Goal: Task Accomplishment & Management: Manage account settings

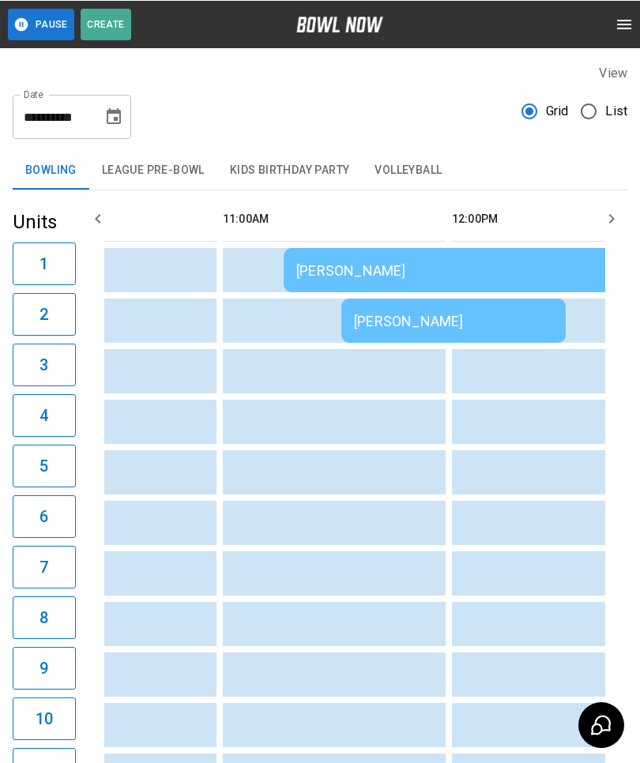
scroll to position [0, 344]
click at [432, 313] on div "[PERSON_NAME]" at bounding box center [455, 320] width 199 height 17
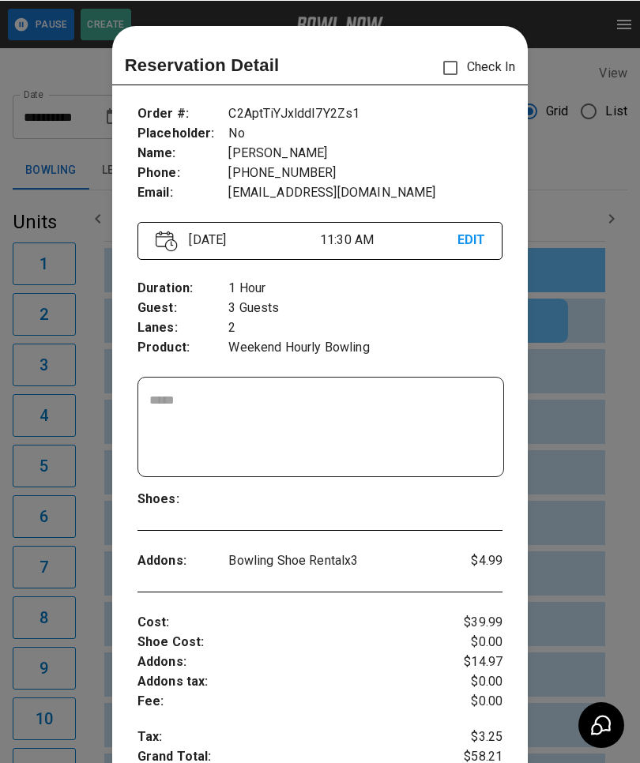
scroll to position [25, 0]
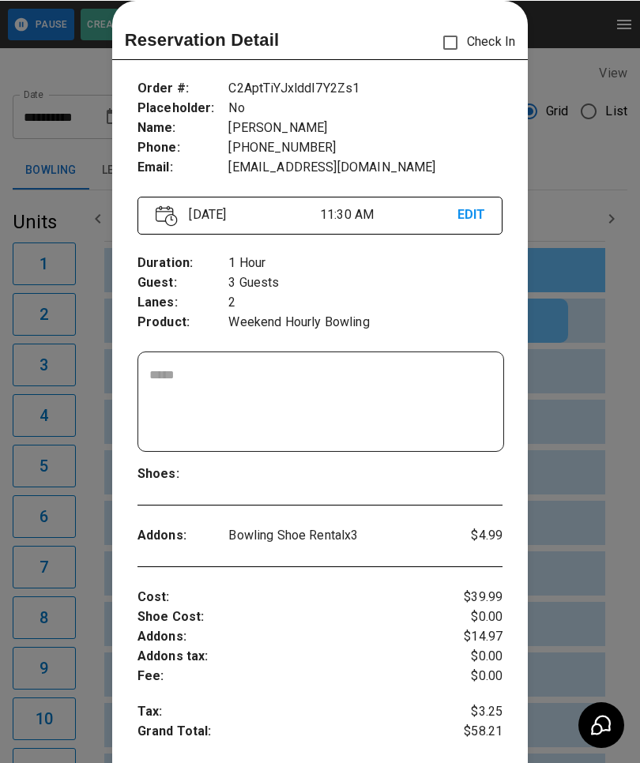
click at [588, 535] on div at bounding box center [320, 381] width 640 height 763
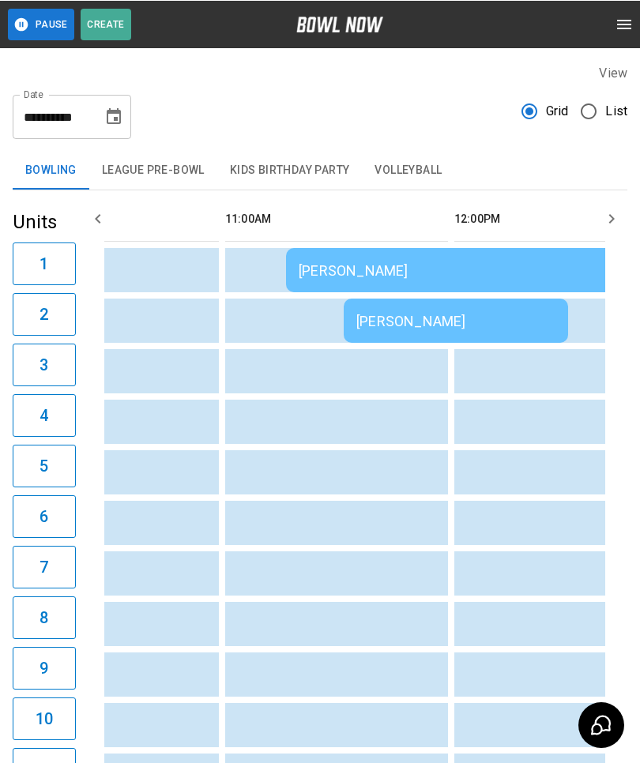
click at [337, 261] on td "[PERSON_NAME]" at bounding box center [513, 269] width 455 height 44
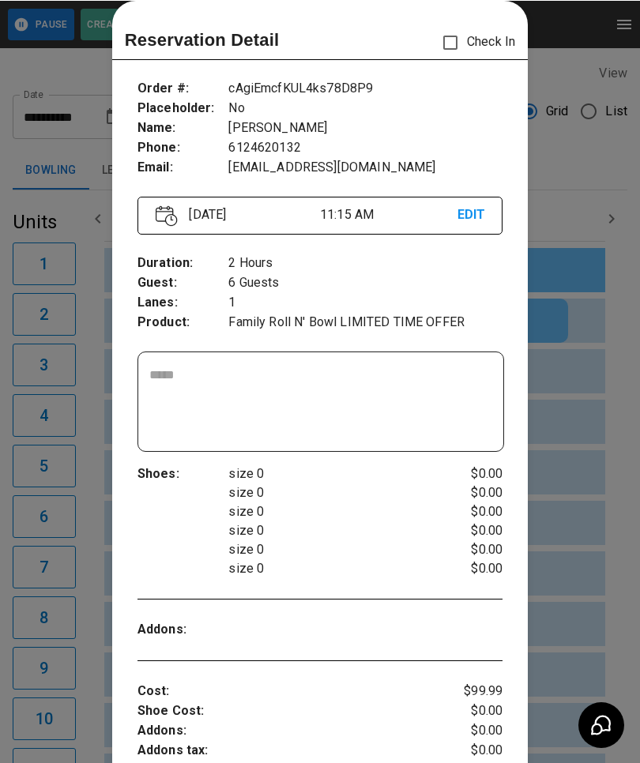
click at [568, 520] on div at bounding box center [320, 381] width 640 height 763
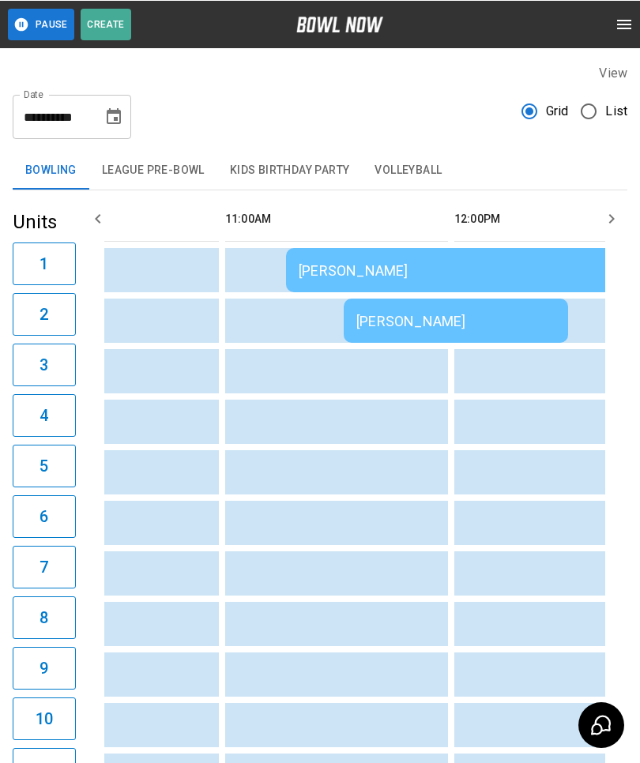
click at [398, 315] on div "[PERSON_NAME]" at bounding box center [455, 320] width 199 height 17
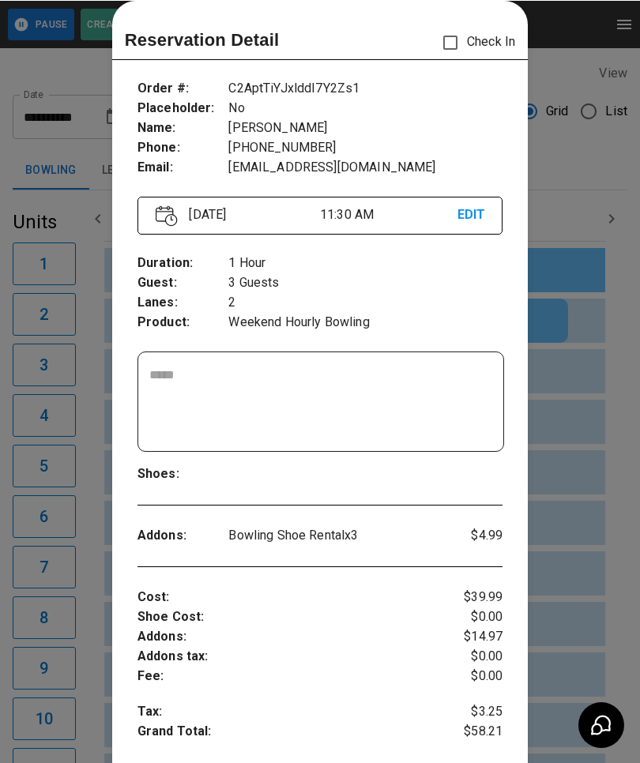
click at [585, 548] on div at bounding box center [320, 381] width 640 height 763
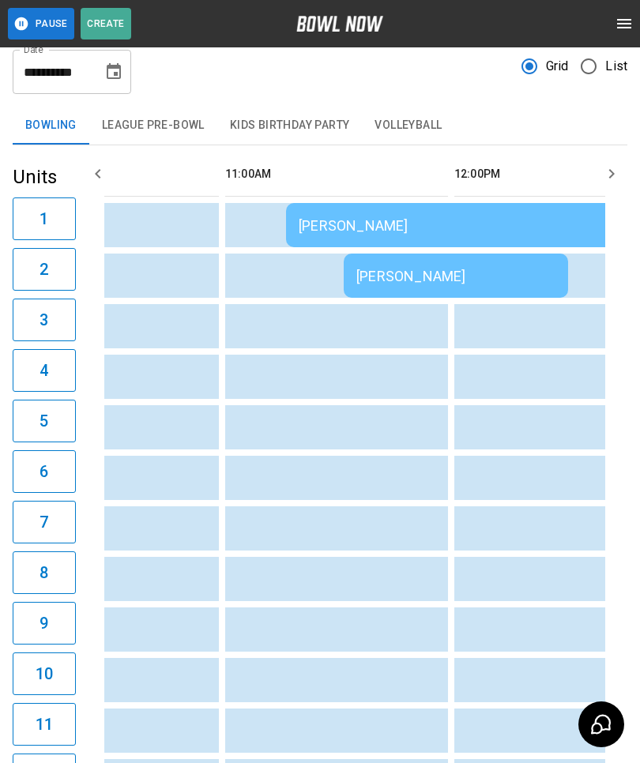
scroll to position [0, 0]
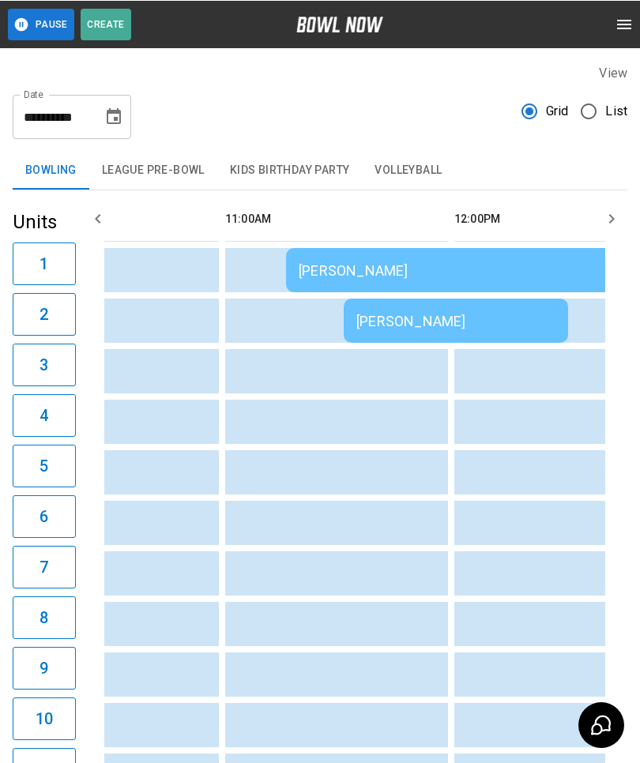
click at [399, 260] on td "[PERSON_NAME]" at bounding box center [513, 269] width 455 height 44
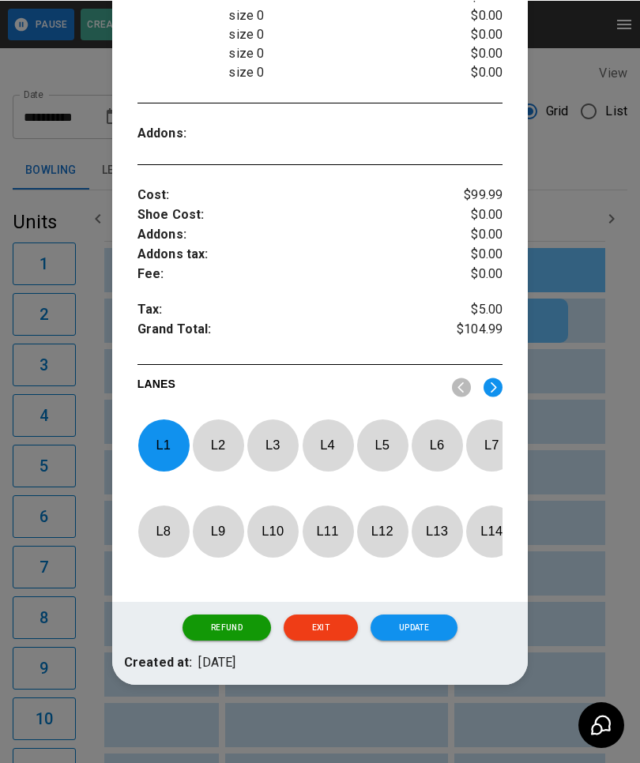
scroll to position [539, 0]
click at [164, 426] on p "L 1" at bounding box center [163, 444] width 52 height 37
click at [494, 377] on img at bounding box center [492, 387] width 19 height 20
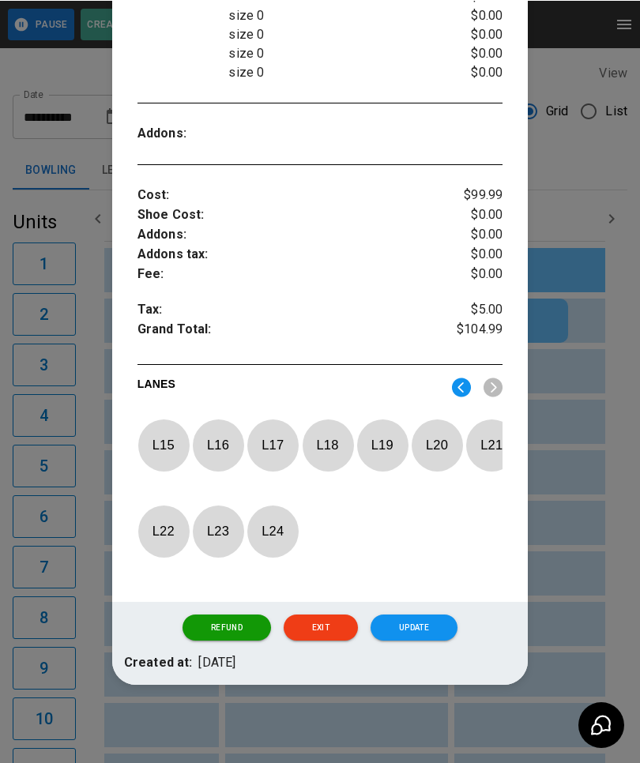
click at [208, 426] on p "L 16" at bounding box center [218, 444] width 52 height 37
click at [416, 633] on button "Update" at bounding box center [413, 627] width 87 height 27
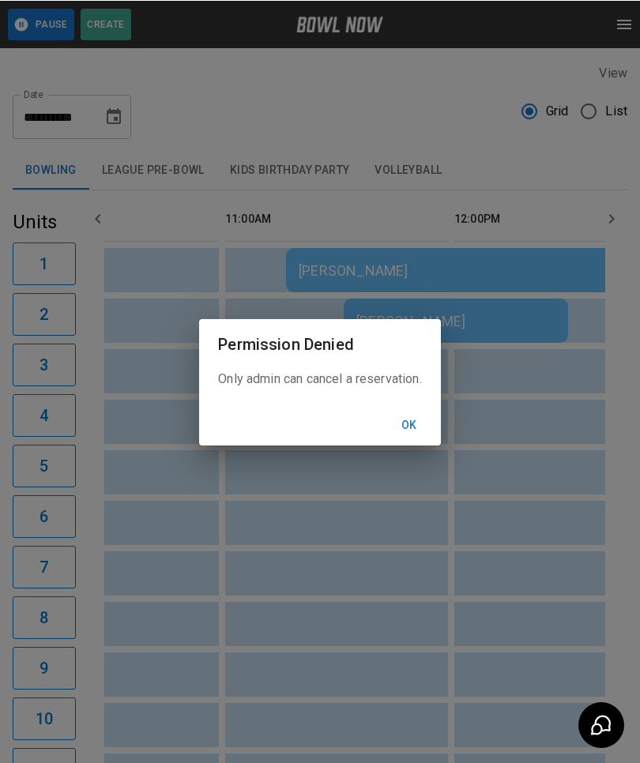
click at [420, 417] on button "Ok" at bounding box center [409, 424] width 51 height 29
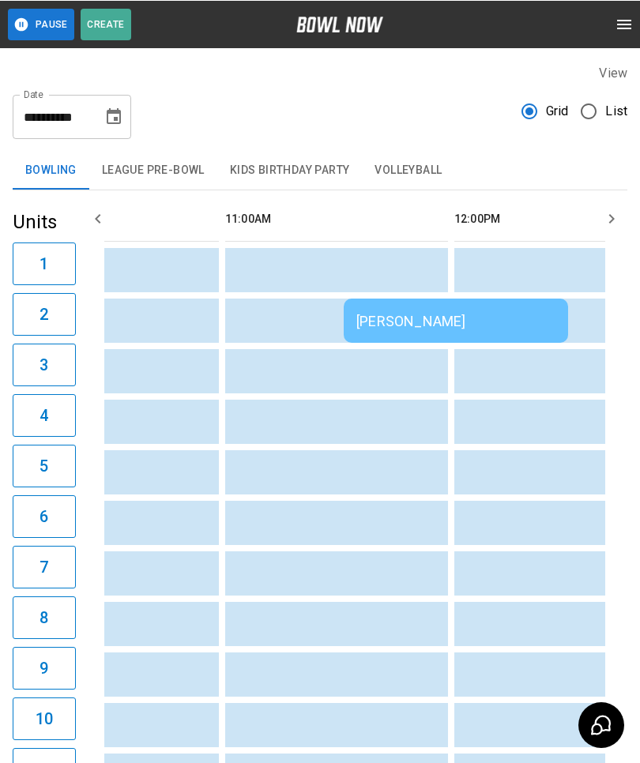
click at [448, 314] on div "[PERSON_NAME]" at bounding box center [455, 320] width 199 height 17
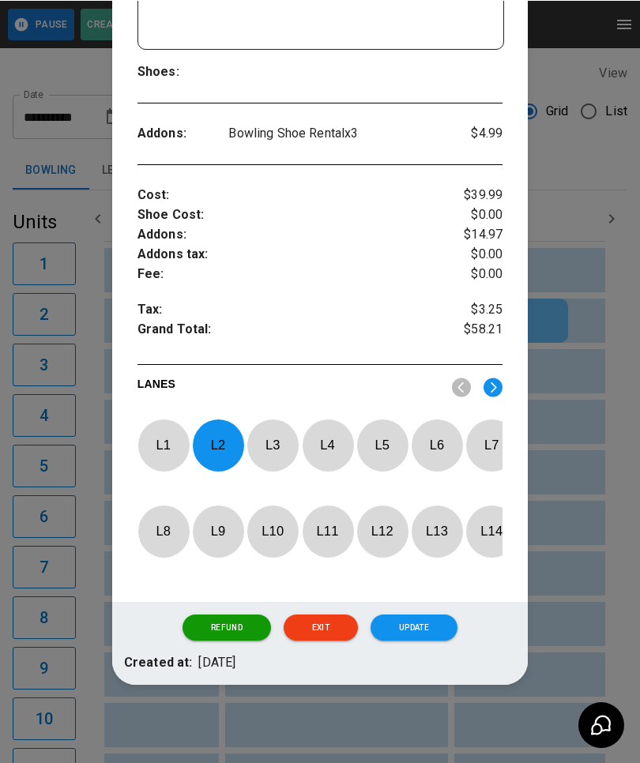
scroll to position [445, 0]
click at [224, 426] on p "L 2" at bounding box center [218, 444] width 52 height 37
click at [493, 377] on img at bounding box center [492, 387] width 19 height 20
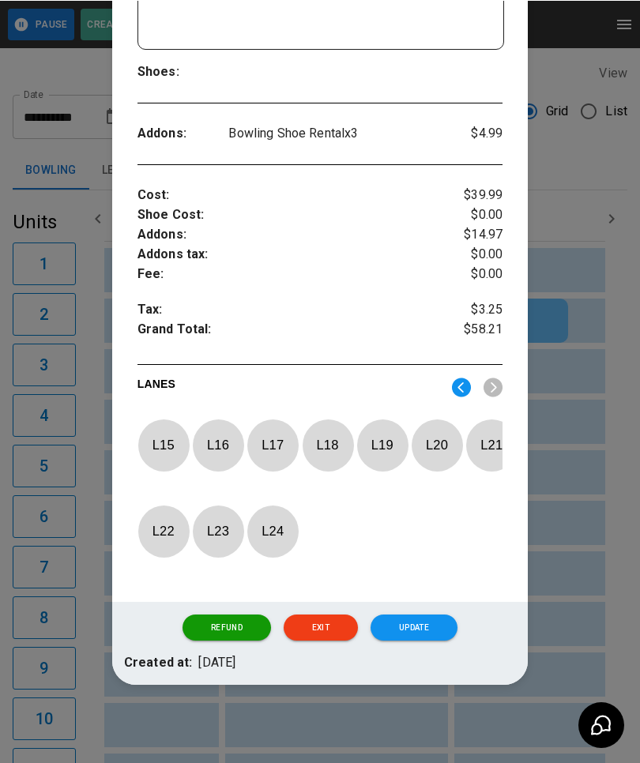
click at [327, 426] on p "L 18" at bounding box center [328, 444] width 52 height 37
click at [433, 622] on button "Update" at bounding box center [413, 627] width 87 height 27
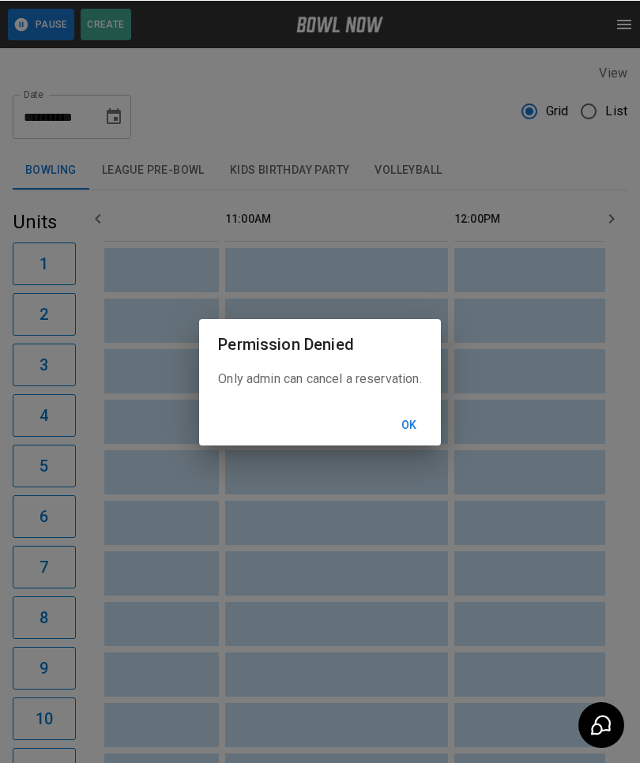
click at [417, 423] on button "Ok" at bounding box center [409, 424] width 51 height 29
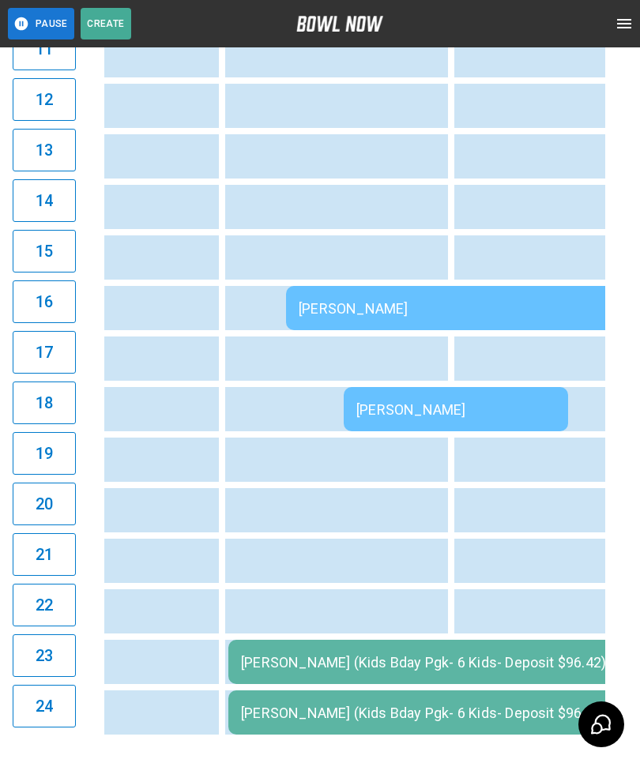
scroll to position [692, 0]
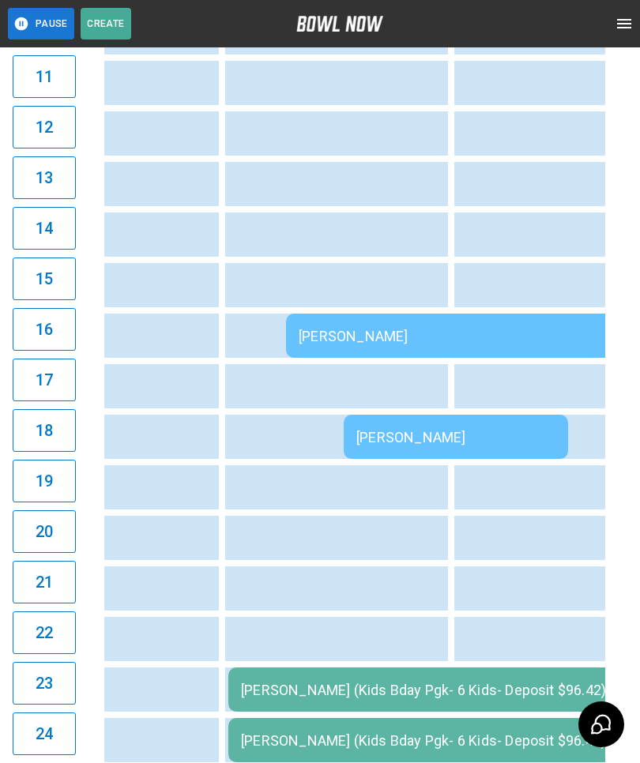
click at [451, 700] on td "[PERSON_NAME] (Kids Bday Pgk- 6 Kids- Deposit $96.42)" at bounding box center [484, 689] width 513 height 44
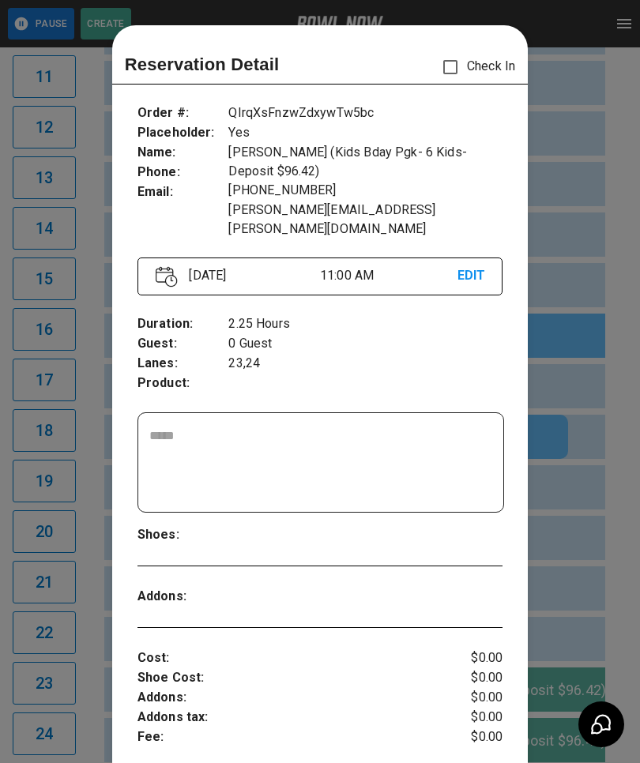
scroll to position [25, 0]
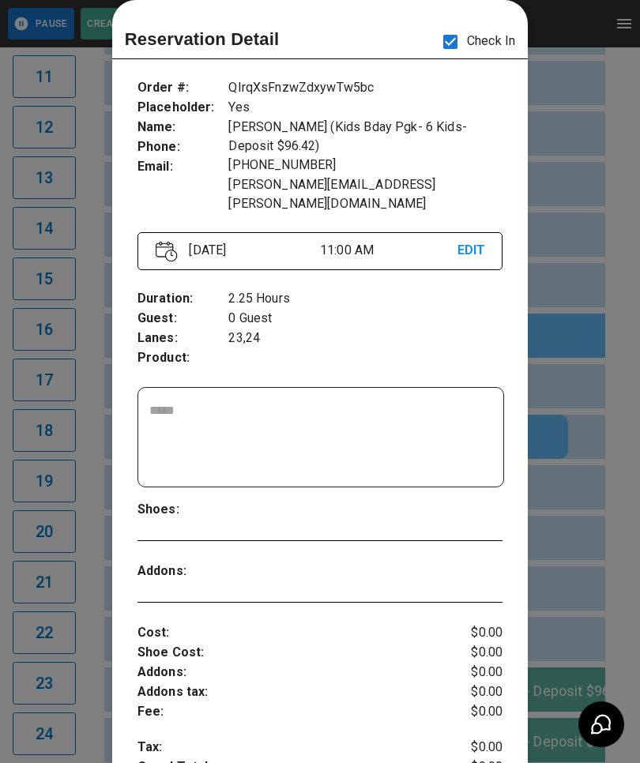
click at [577, 555] on div at bounding box center [320, 381] width 640 height 763
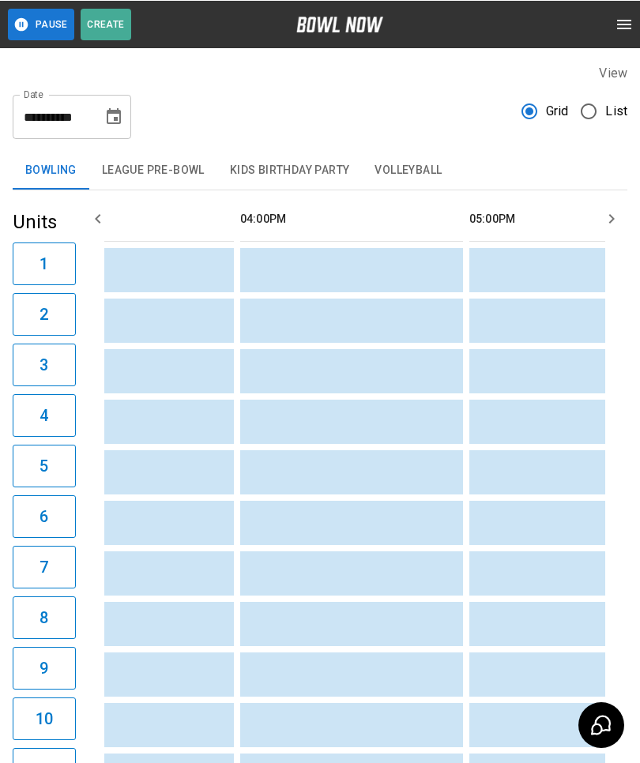
scroll to position [0, 1609]
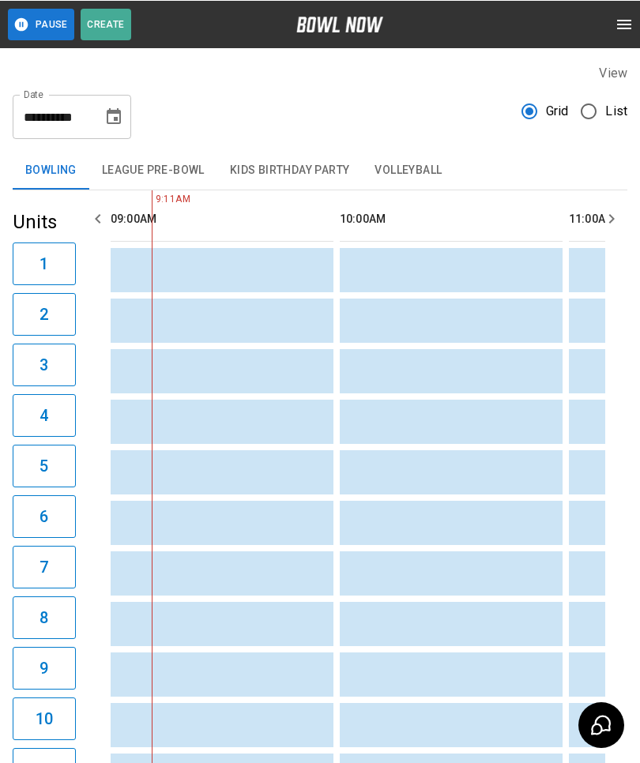
click at [280, 167] on button "Kids Birthday Party" at bounding box center [289, 170] width 145 height 38
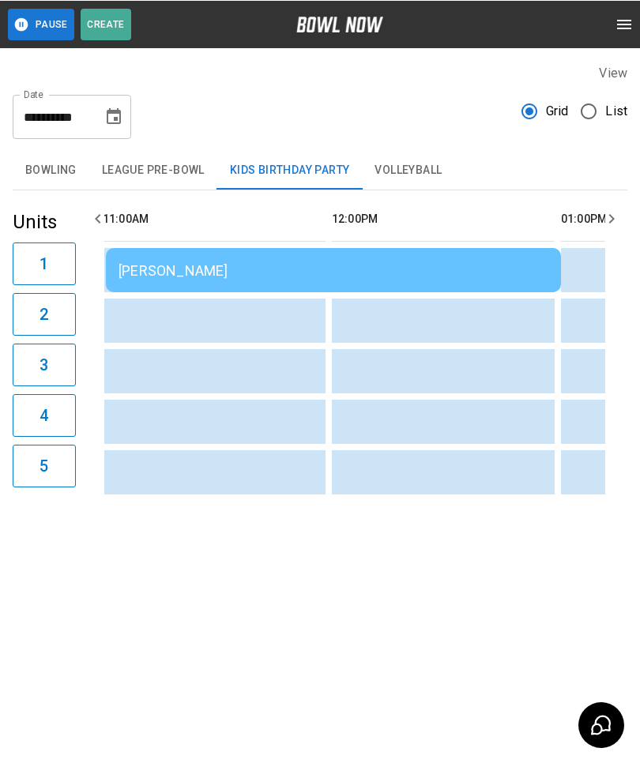
click at [251, 256] on td "[PERSON_NAME]" at bounding box center [333, 269] width 455 height 44
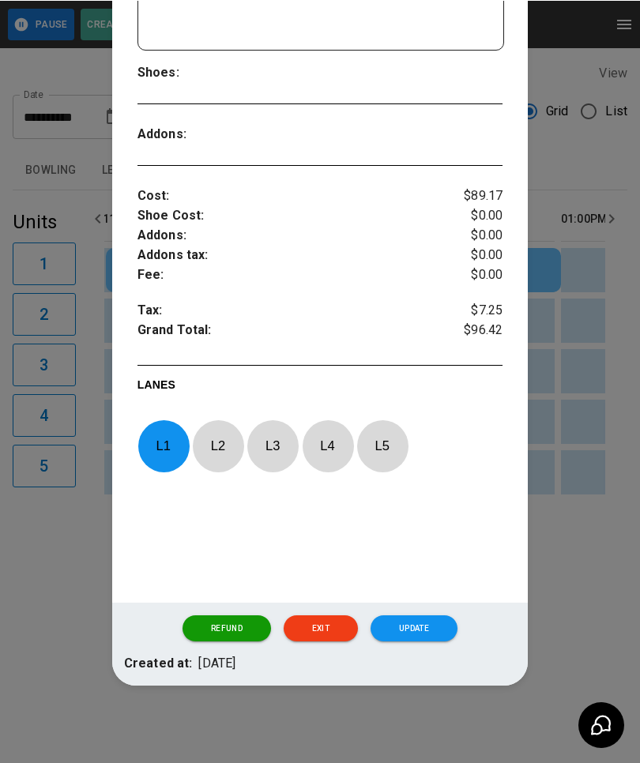
click at [403, 618] on button "Update" at bounding box center [413, 627] width 87 height 27
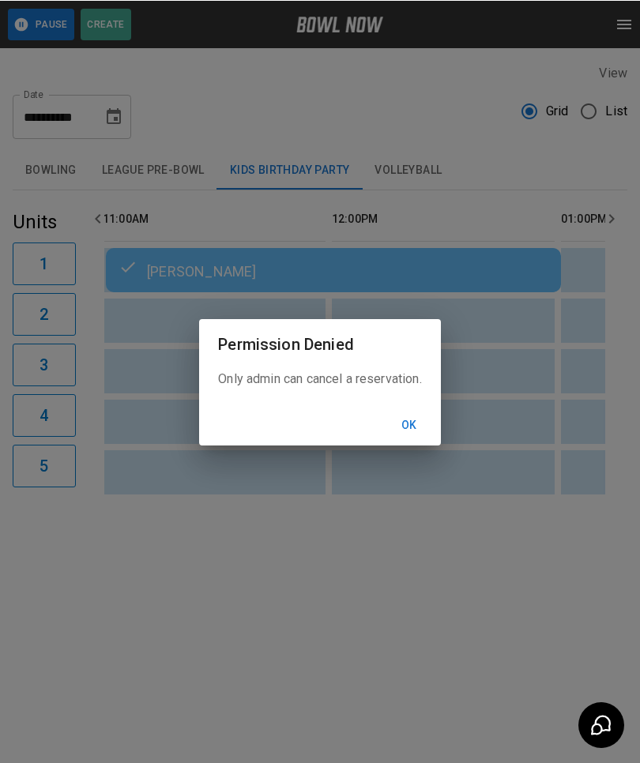
click at [418, 417] on button "Ok" at bounding box center [409, 424] width 51 height 29
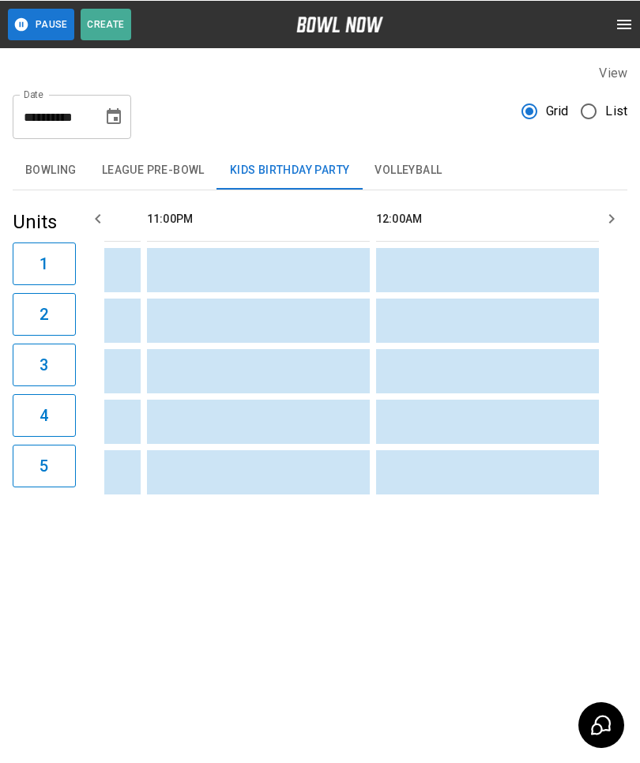
click at [400, 153] on button "Volleyball" at bounding box center [408, 170] width 92 height 38
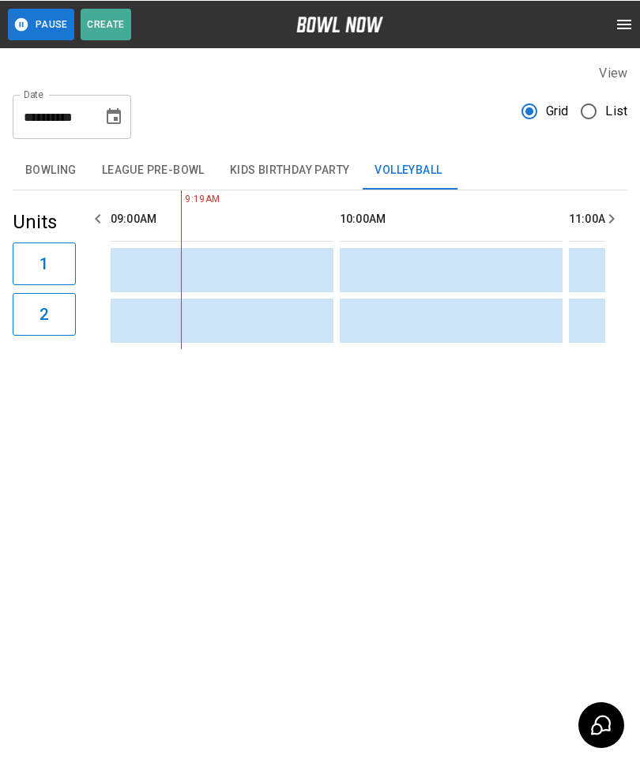
click at [145, 162] on button "League Pre-Bowl" at bounding box center [153, 170] width 128 height 38
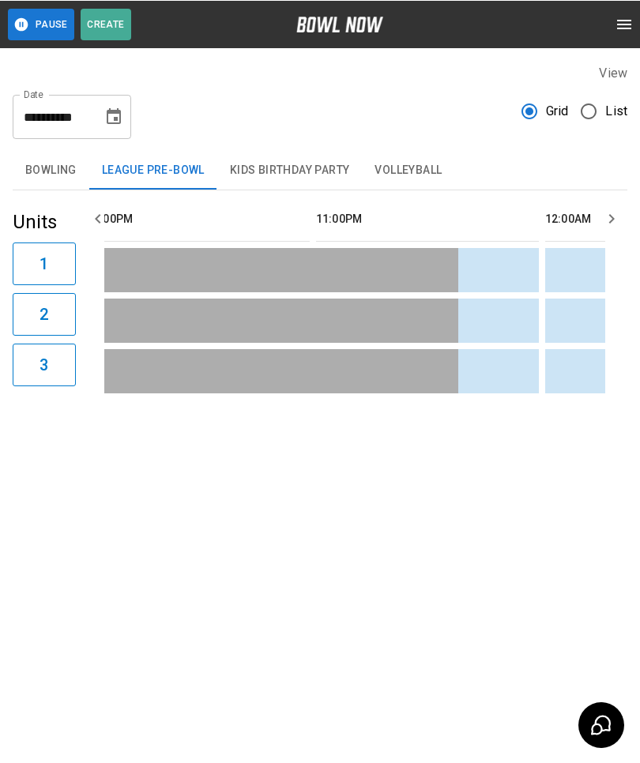
click at [47, 169] on button "Bowling" at bounding box center [51, 170] width 77 height 38
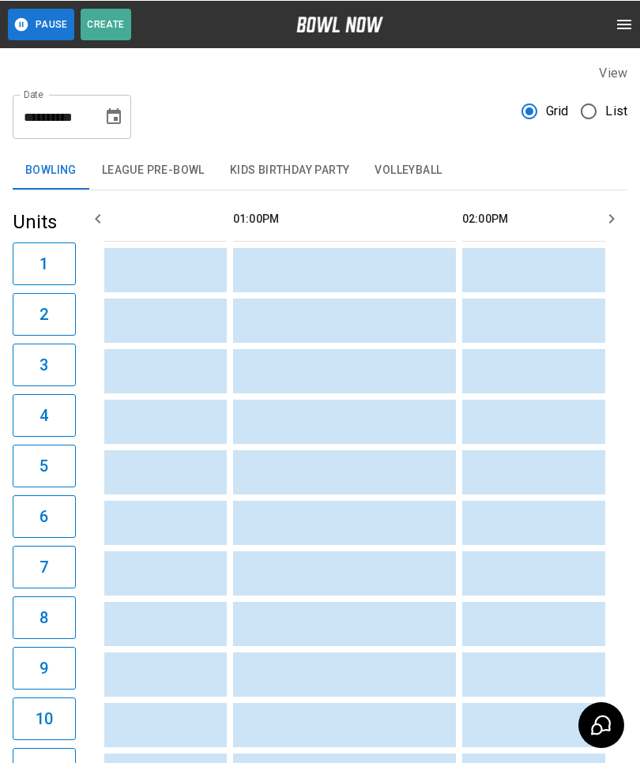
scroll to position [0, 821]
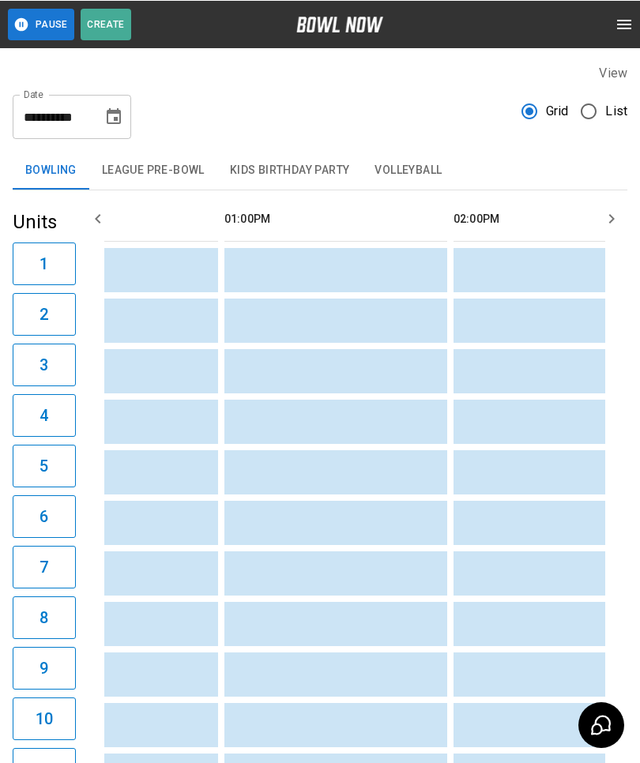
click at [319, 508] on td "sticky table" at bounding box center [313, 522] width 51 height 44
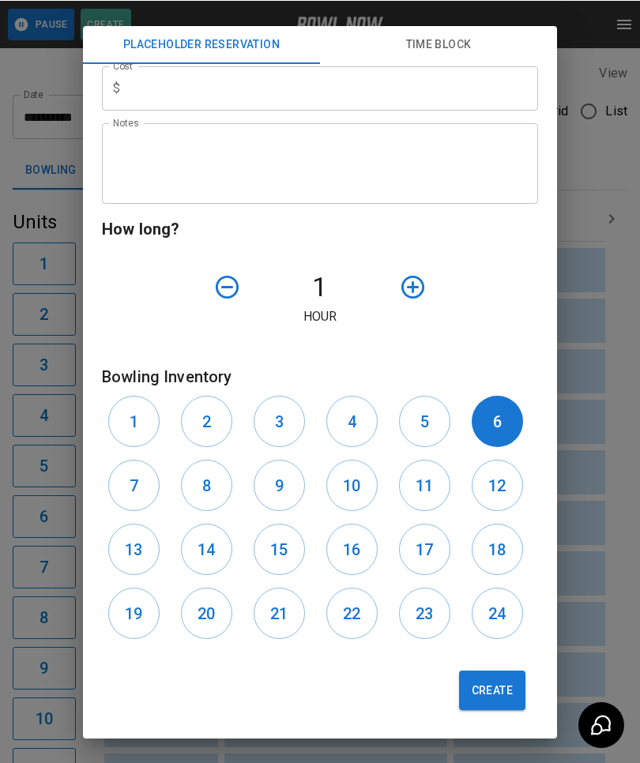
click at [616, 490] on div "**********" at bounding box center [320, 381] width 640 height 763
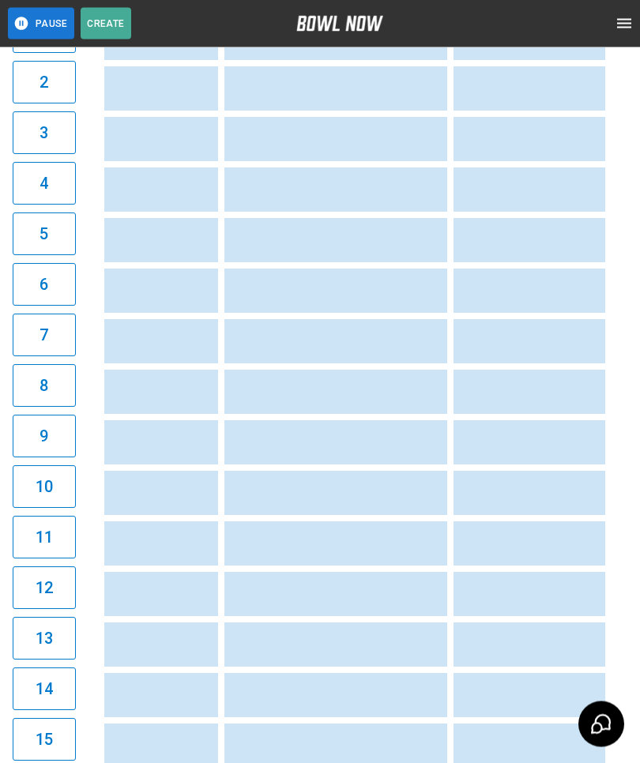
click at [389, 537] on td "sticky table" at bounding box center [371, 544] width 51 height 44
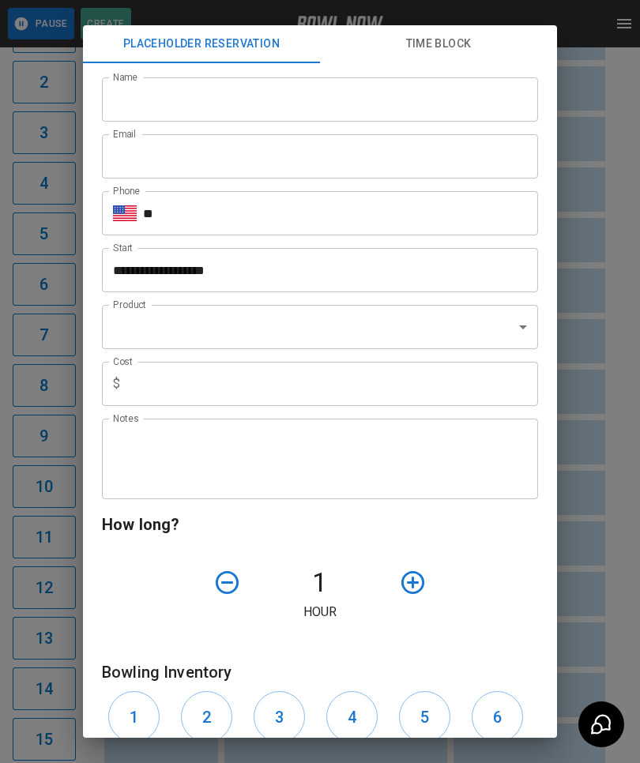
click at [614, 571] on div "**********" at bounding box center [320, 381] width 640 height 763
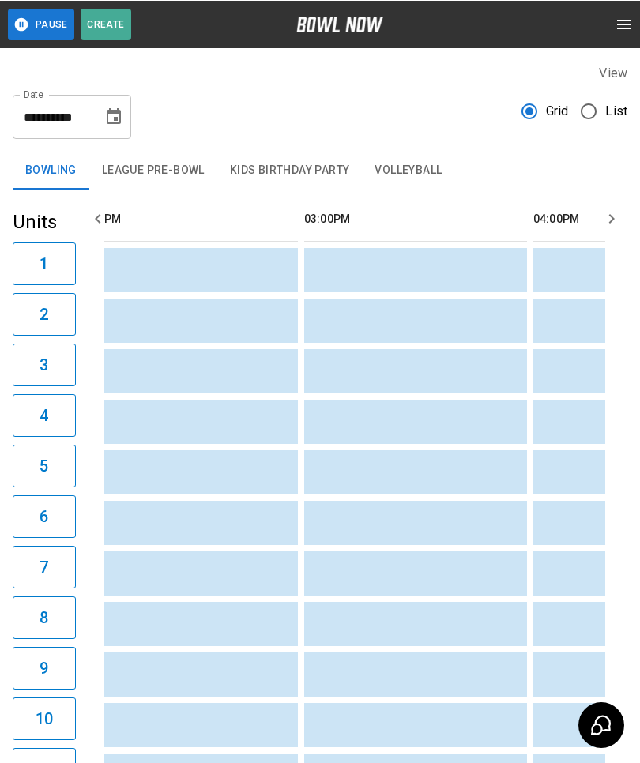
scroll to position [0, 1273]
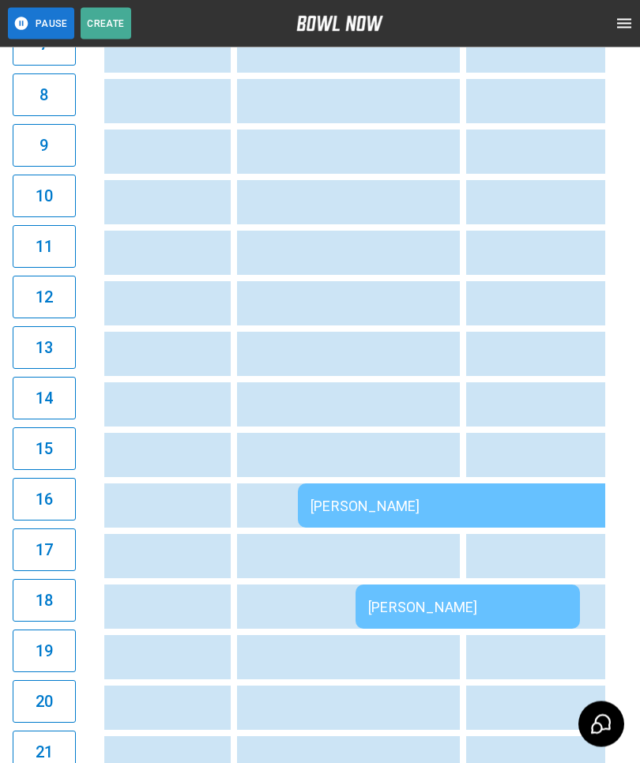
click at [367, 505] on div "[PERSON_NAME]" at bounding box center [525, 506] width 430 height 17
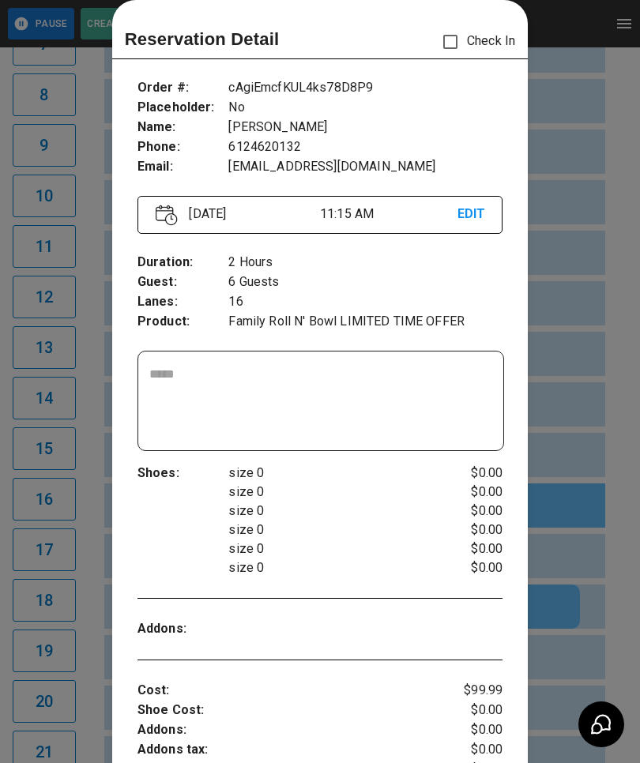
click at [584, 633] on div at bounding box center [320, 381] width 640 height 763
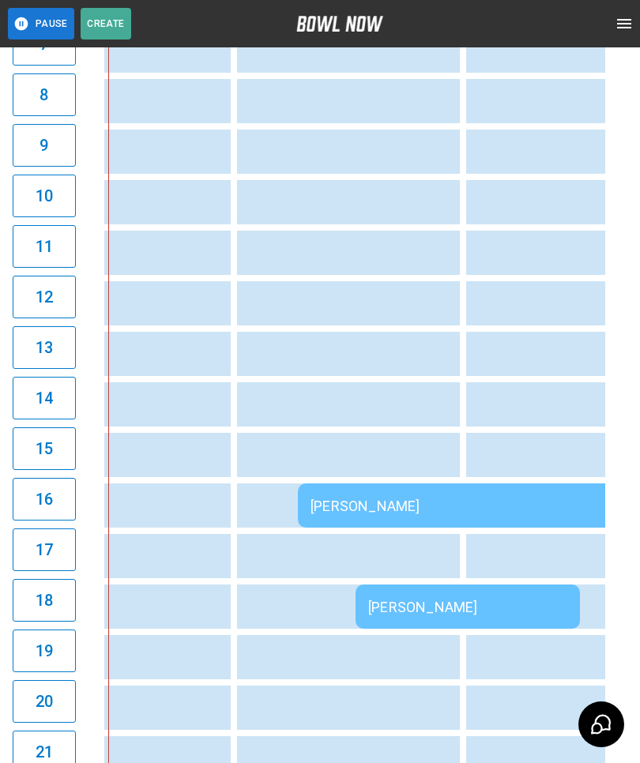
scroll to position [0, 229]
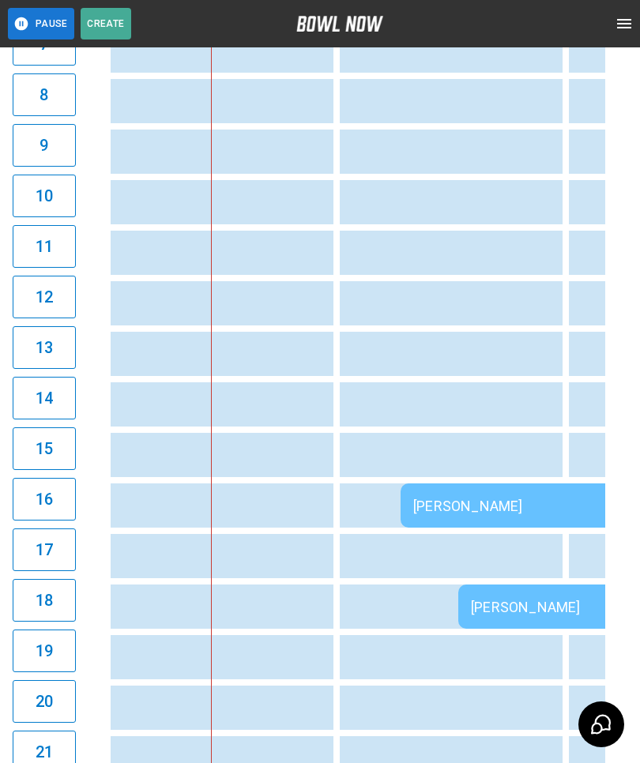
click at [488, 476] on td "sticky table" at bounding box center [483, 455] width 51 height 44
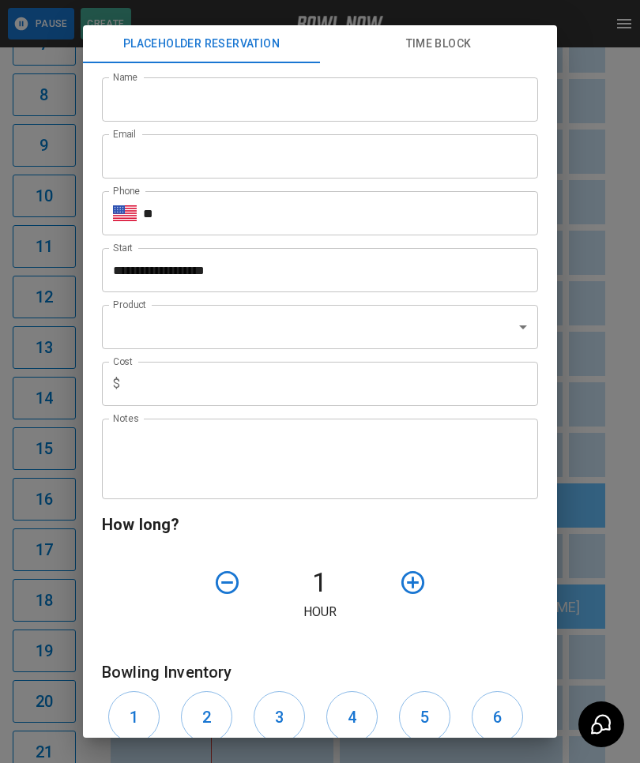
click at [595, 588] on div "**********" at bounding box center [320, 381] width 640 height 763
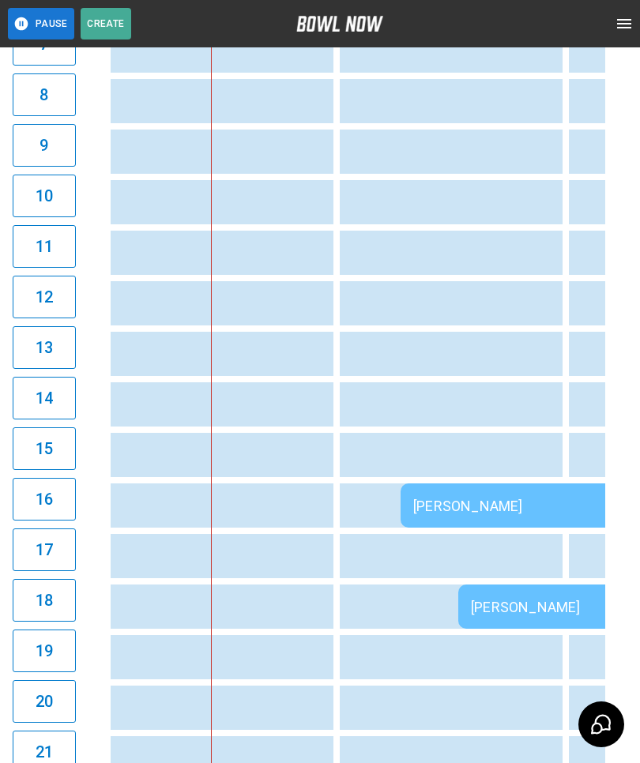
click at [477, 509] on div "[PERSON_NAME]" at bounding box center [628, 506] width 430 height 17
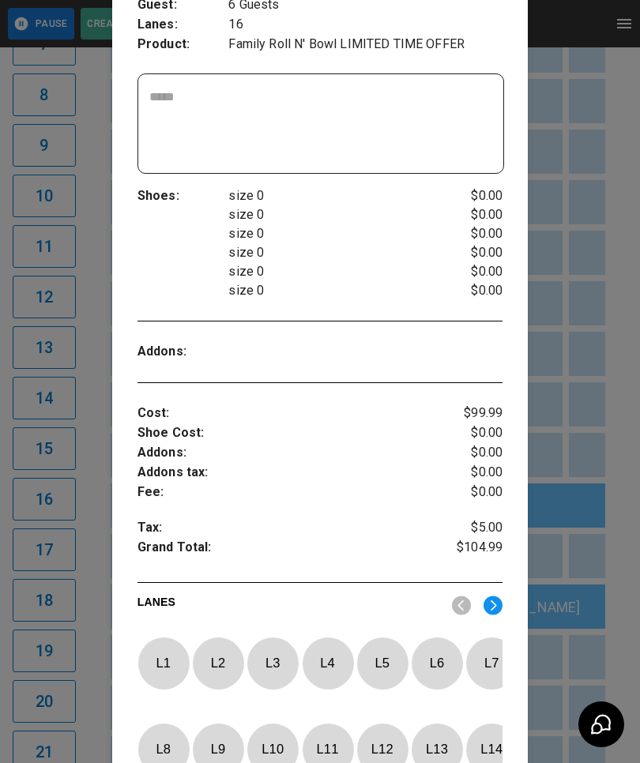
scroll to position [303, 0]
click at [619, 491] on div at bounding box center [320, 381] width 640 height 763
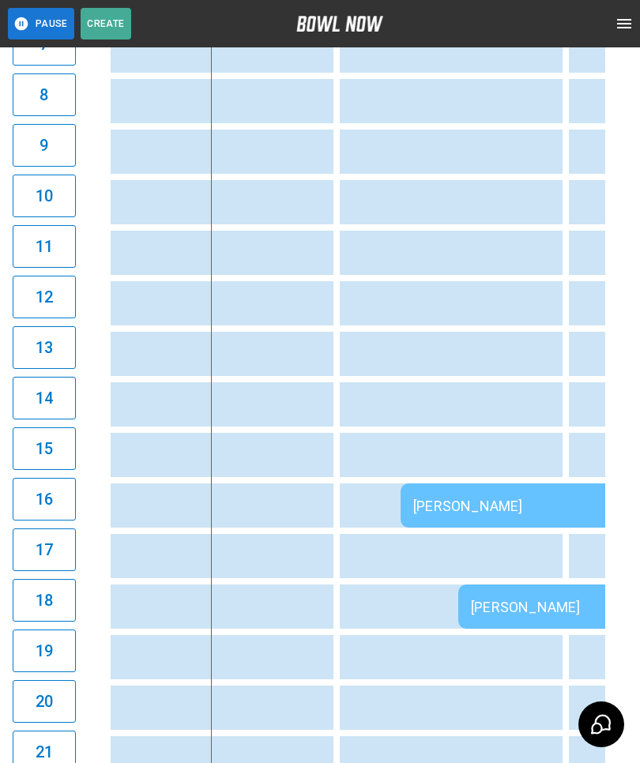
click at [505, 505] on div "[PERSON_NAME]" at bounding box center [628, 506] width 430 height 17
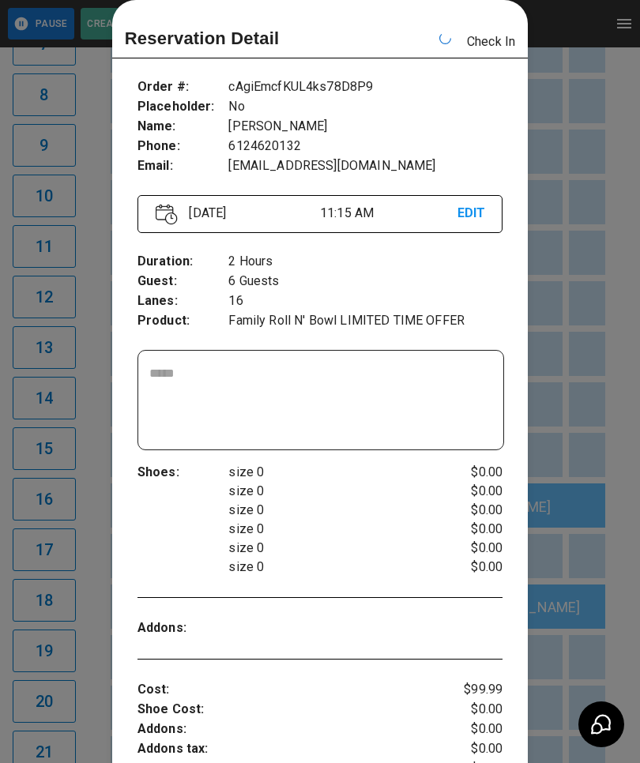
scroll to position [0, 458]
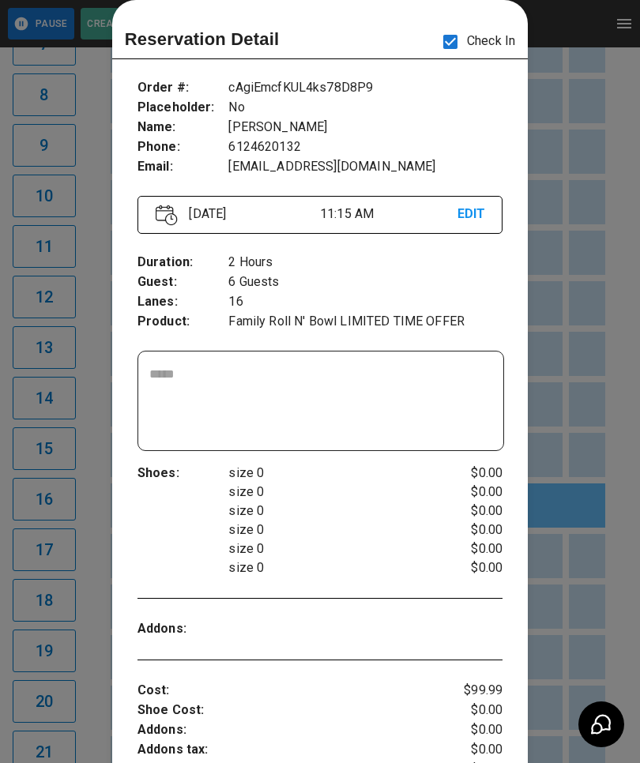
click at [608, 600] on div at bounding box center [320, 381] width 640 height 763
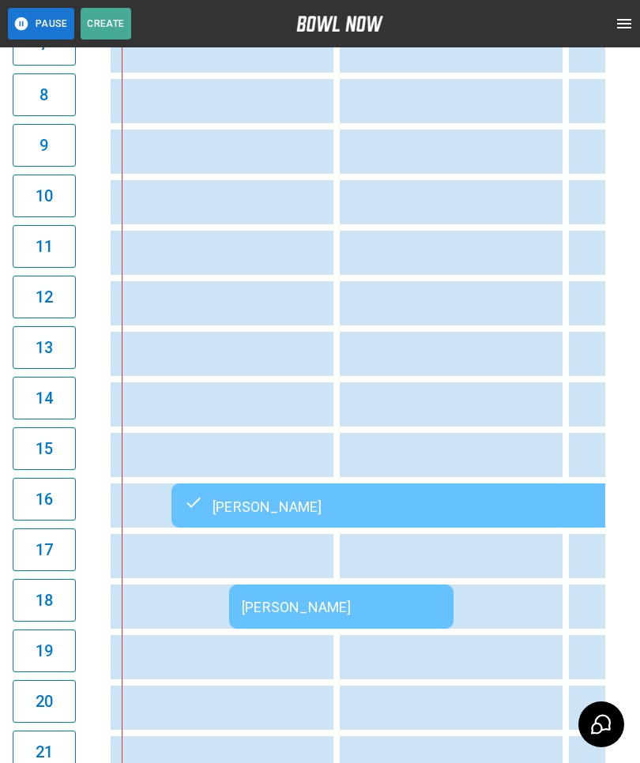
click at [305, 597] on td "[PERSON_NAME]" at bounding box center [341, 606] width 224 height 44
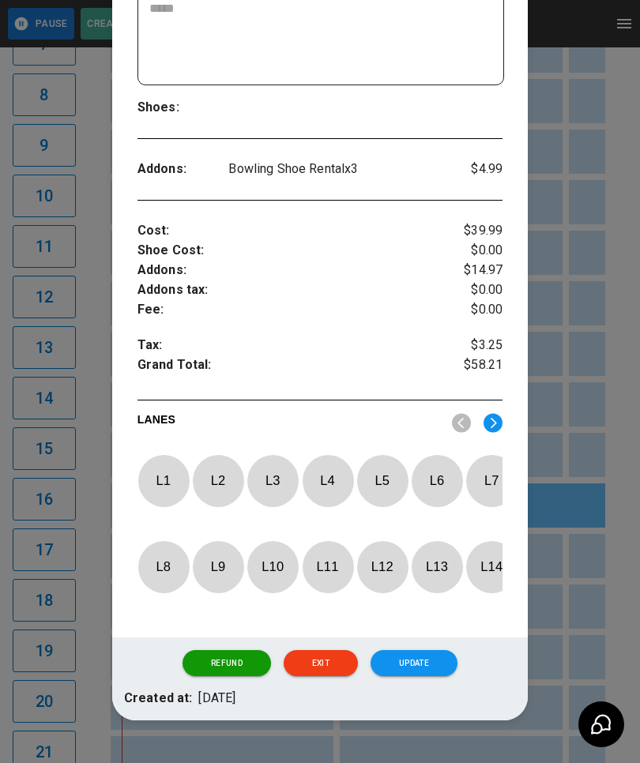
scroll to position [390, 0]
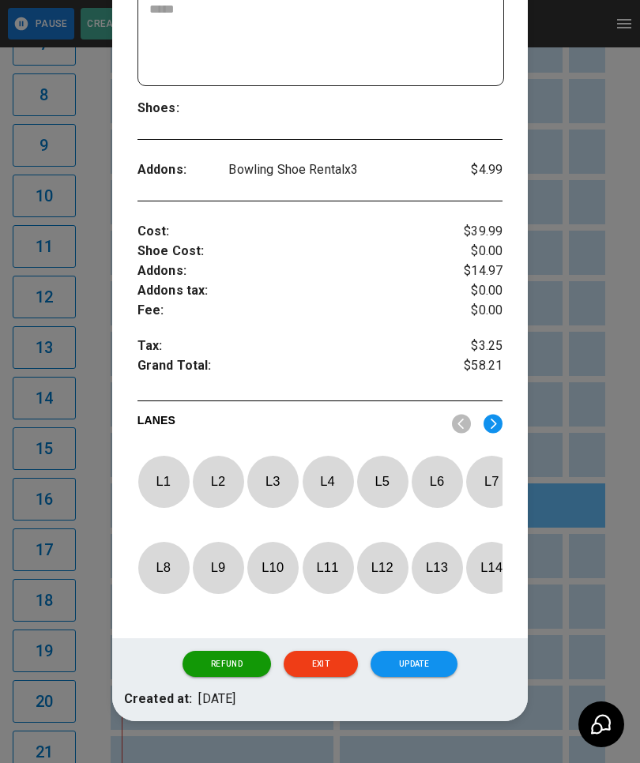
click at [493, 419] on img at bounding box center [492, 424] width 19 height 20
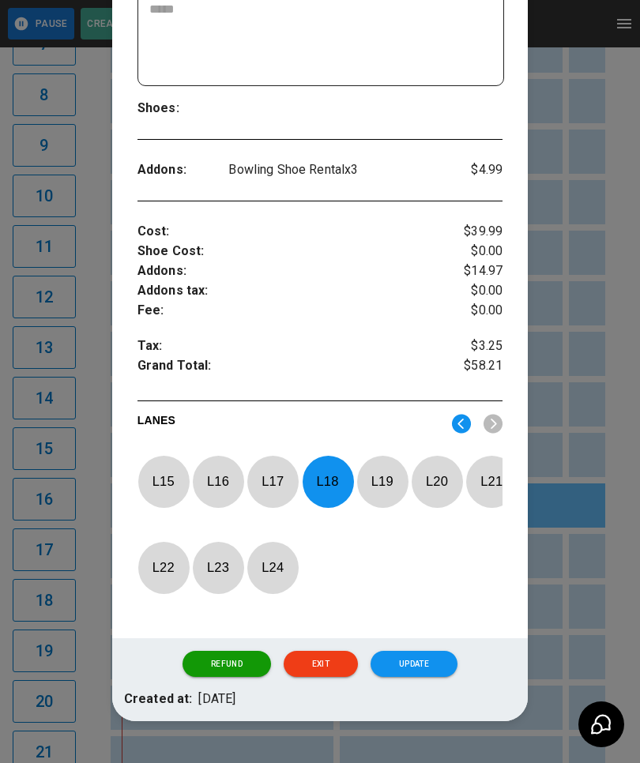
click at [332, 478] on p "L 18" at bounding box center [328, 481] width 52 height 37
click at [168, 477] on p "L 15" at bounding box center [163, 481] width 52 height 37
click at [430, 678] on button "Update" at bounding box center [413, 664] width 87 height 27
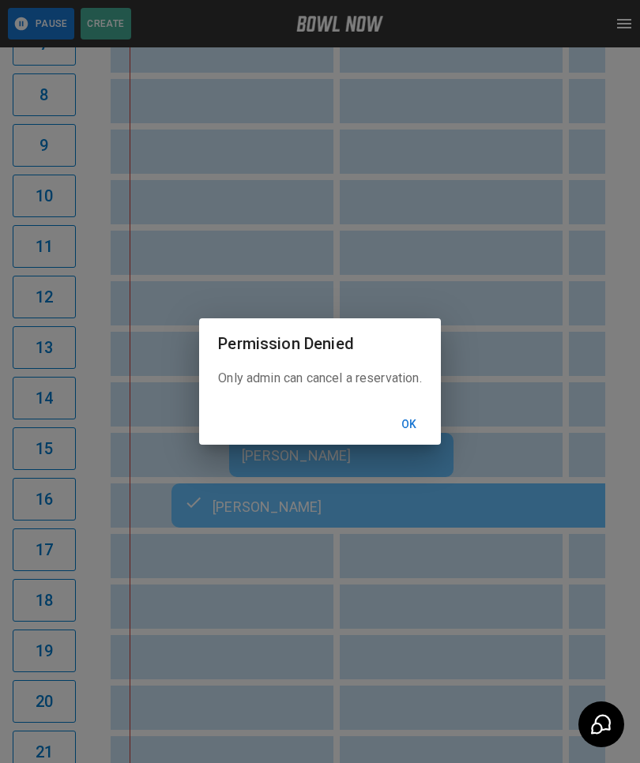
click at [408, 439] on button "Ok" at bounding box center [409, 424] width 51 height 29
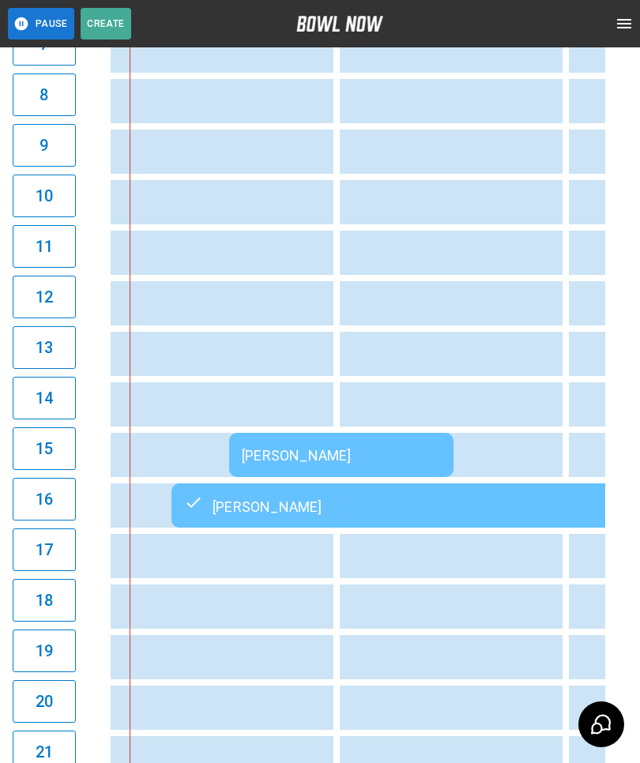
click at [354, 424] on td "sticky table" at bounding box center [369, 404] width 51 height 44
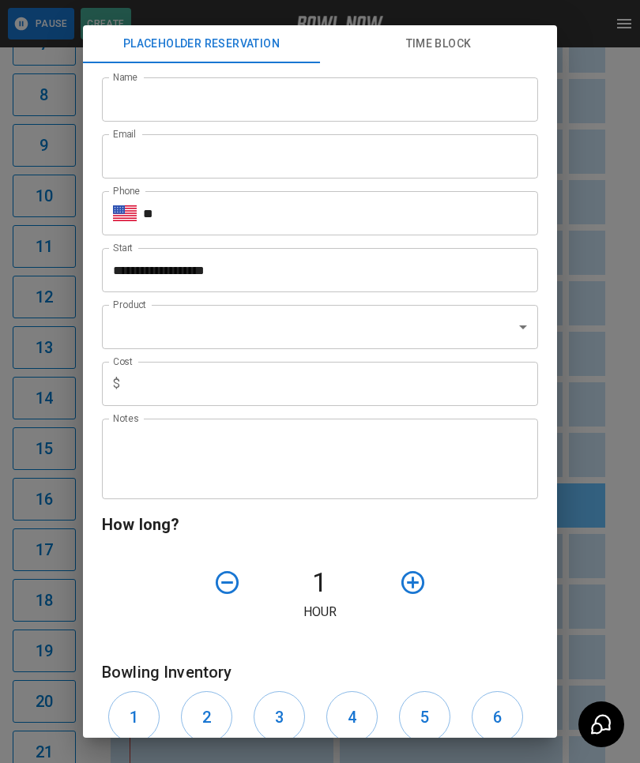
click at [588, 622] on div "**********" at bounding box center [320, 381] width 640 height 763
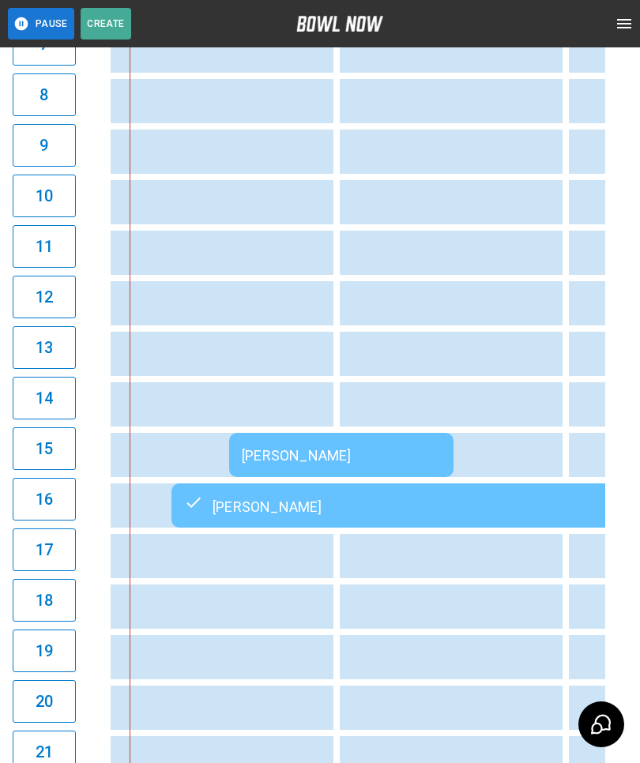
click at [412, 437] on td "[PERSON_NAME]" at bounding box center [341, 455] width 224 height 44
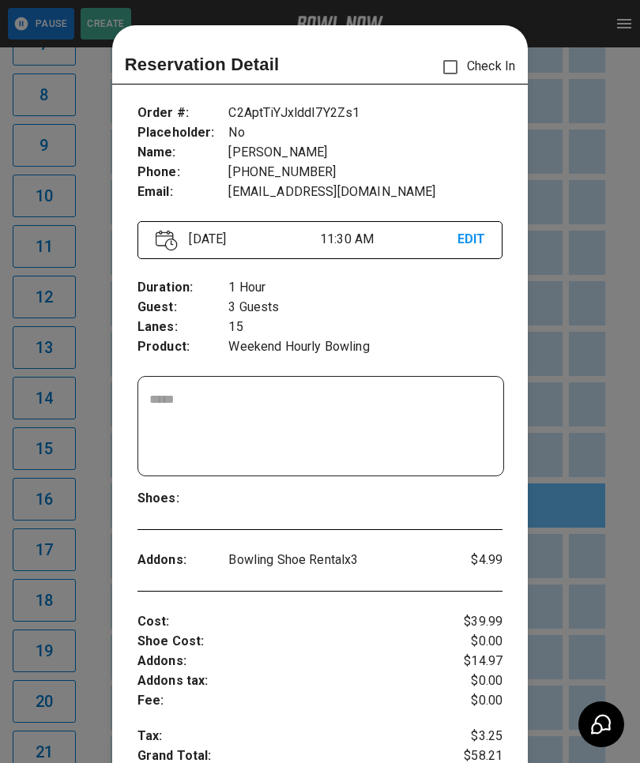
scroll to position [25, 0]
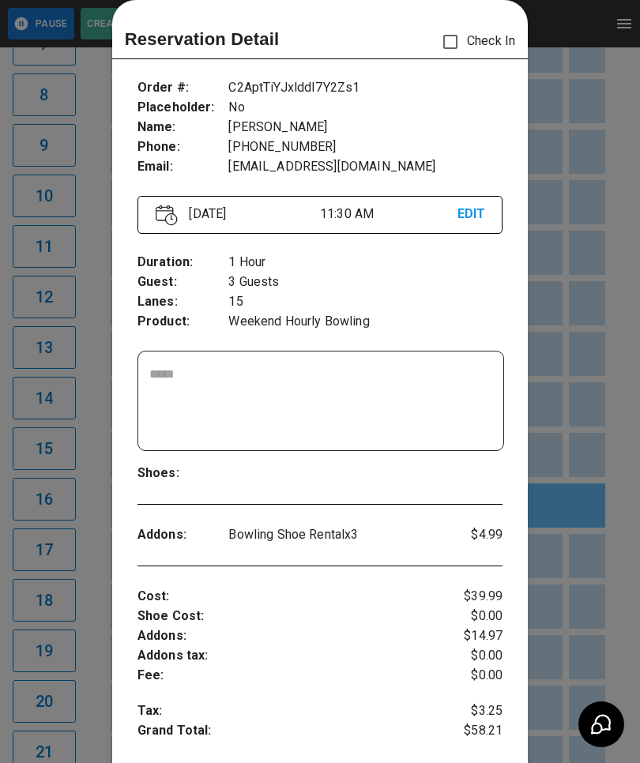
click at [583, 577] on div at bounding box center [320, 381] width 640 height 763
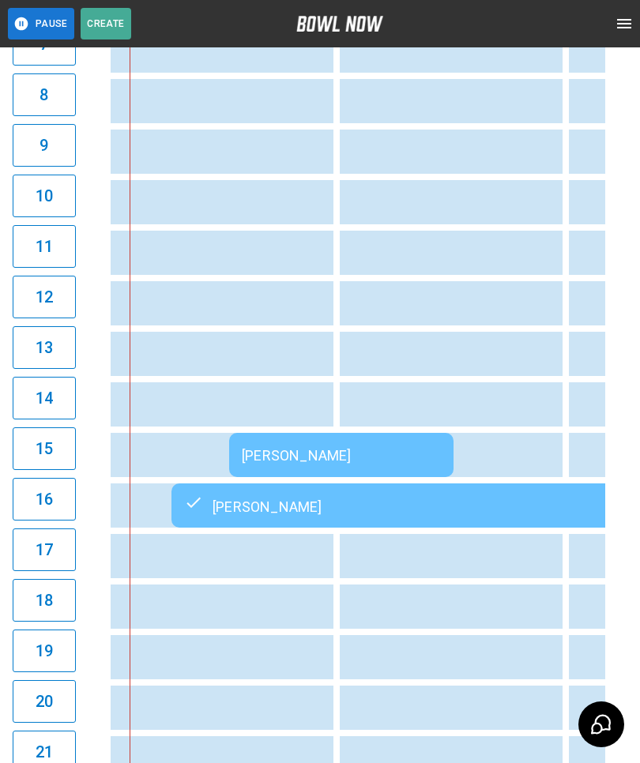
click at [349, 449] on div "[PERSON_NAME]" at bounding box center [341, 455] width 199 height 17
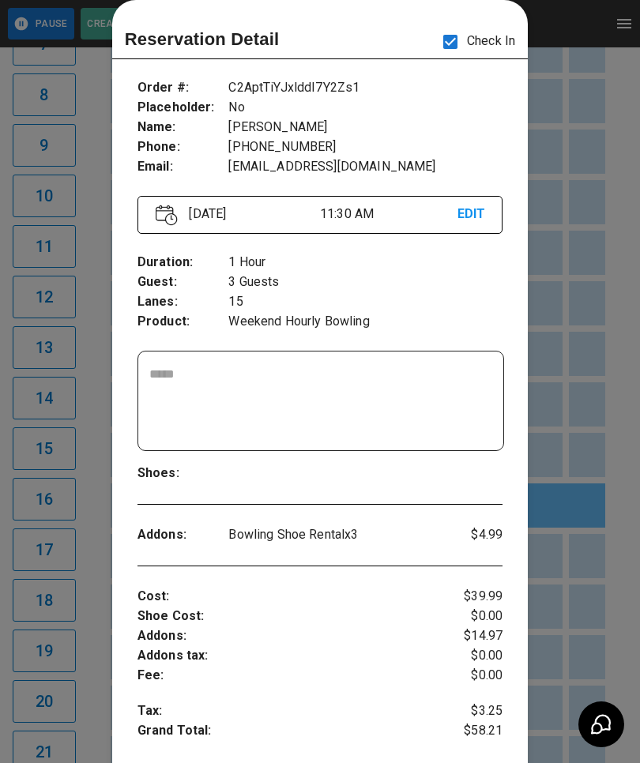
click at [573, 362] on div at bounding box center [320, 381] width 640 height 763
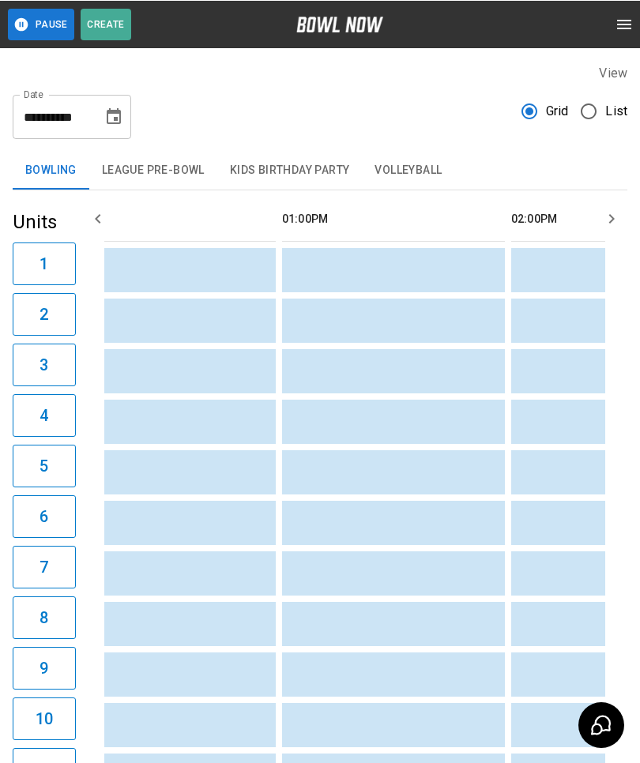
scroll to position [0, 791]
